Goal: Find specific fact: Find specific fact

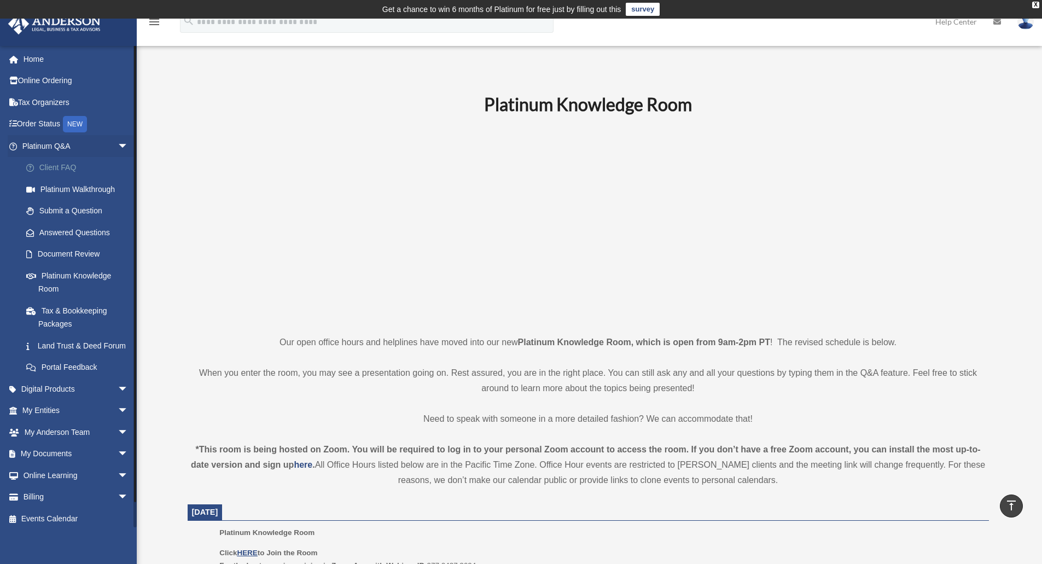
scroll to position [437, 0]
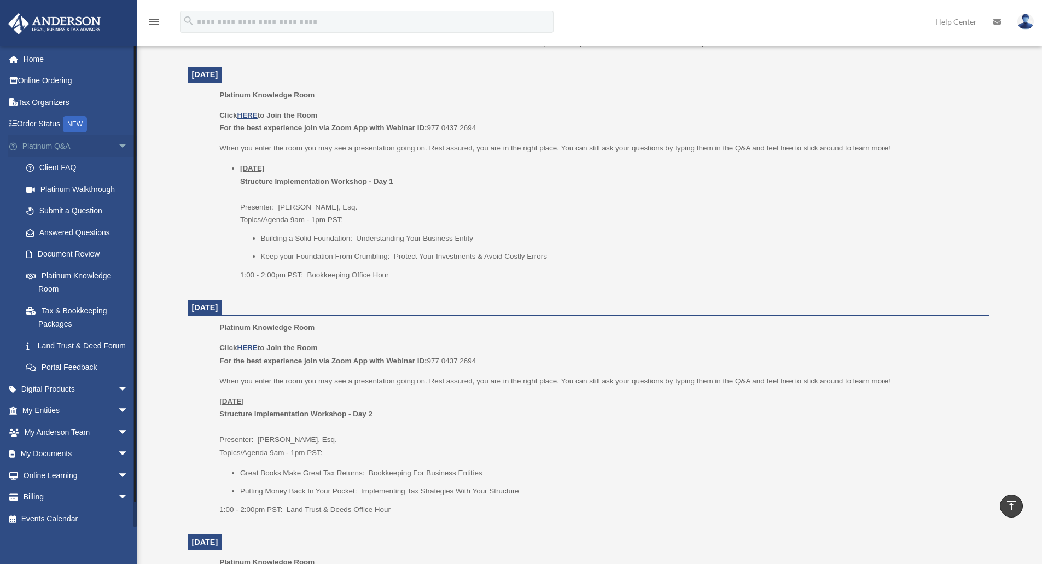
click at [118, 144] on span "arrow_drop_down" at bounding box center [129, 146] width 22 height 22
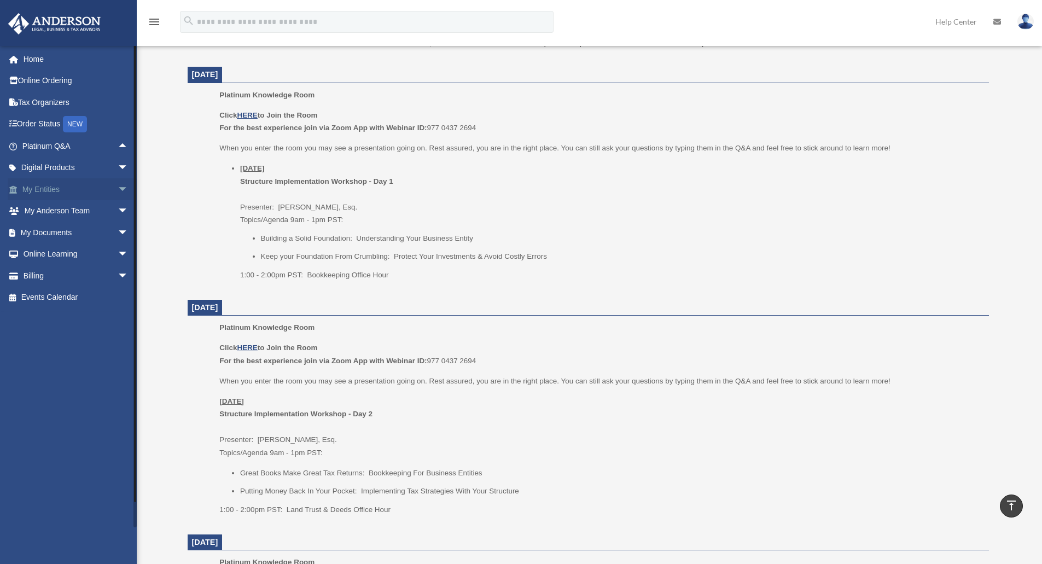
click at [118, 189] on span "arrow_drop_down" at bounding box center [129, 189] width 22 height 22
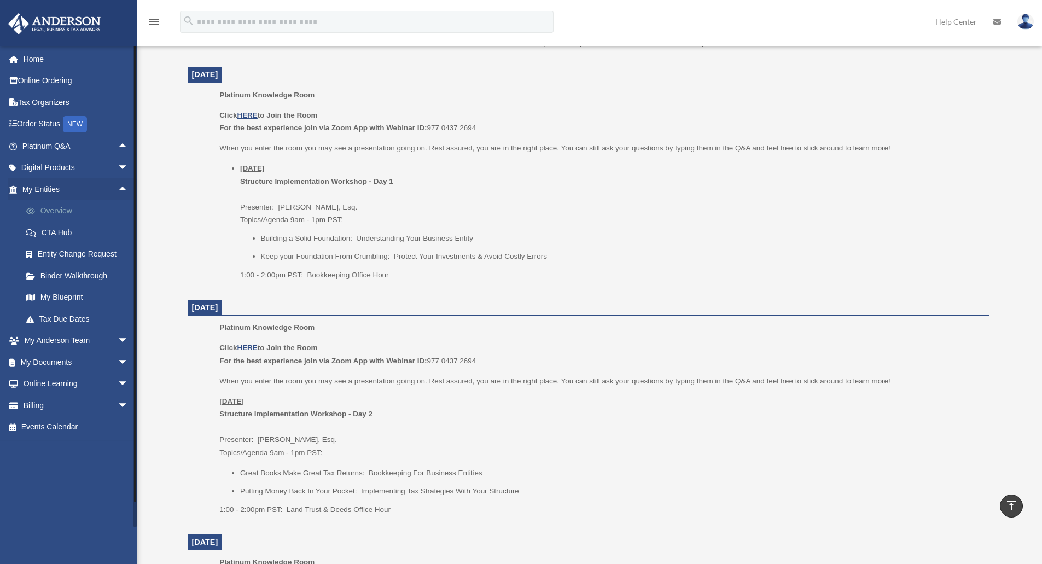
click at [70, 210] on link "Overview" at bounding box center [80, 211] width 130 height 22
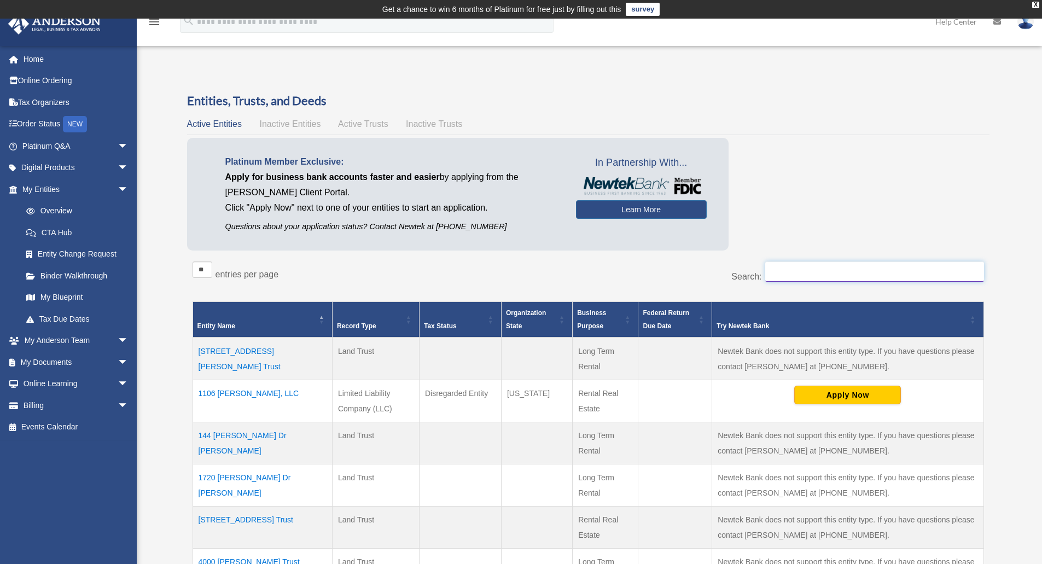
click at [791, 270] on input "Search:" at bounding box center [874, 271] width 219 height 21
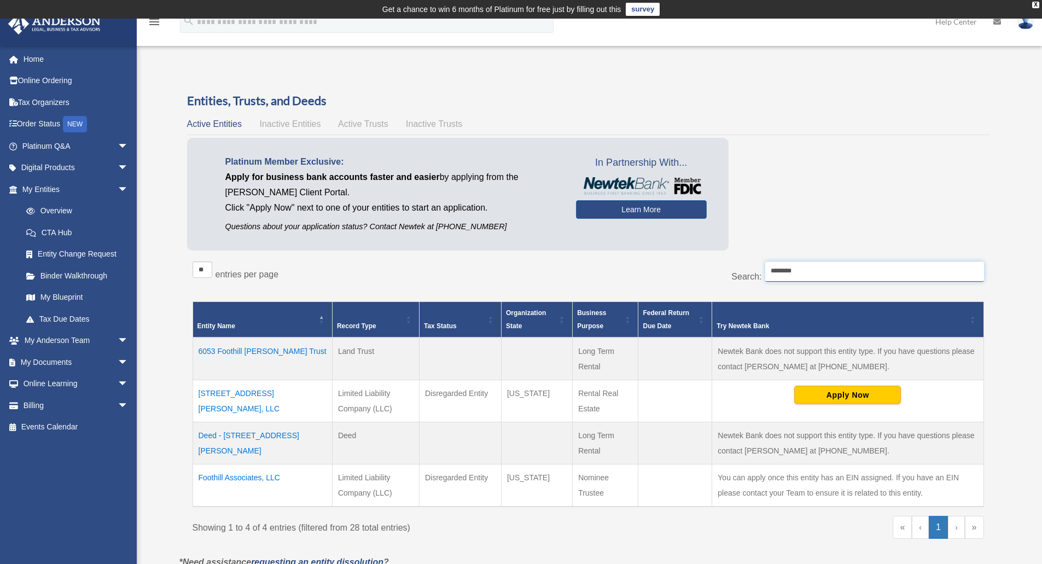
type input "********"
click at [262, 476] on td "Foothill Associates, LLC" at bounding box center [261, 485] width 139 height 43
